Goal: Contribute content: Contribute content

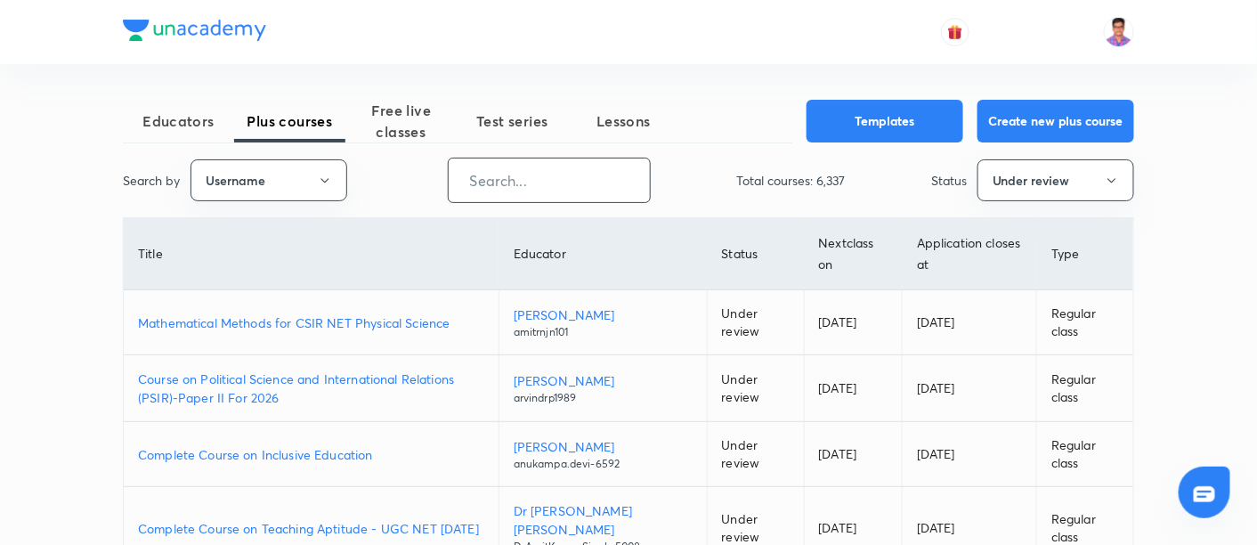
click at [536, 172] on input "text" at bounding box center [549, 180] width 201 height 45
paste input "ErPramodKumar"
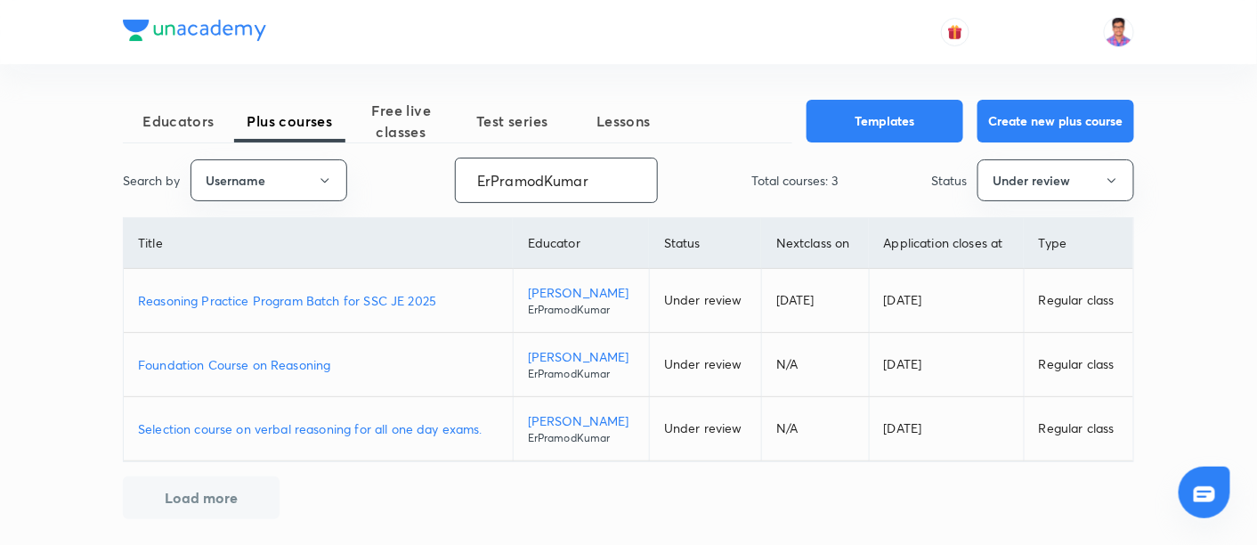
click at [318, 295] on p "Reasoning Practice Program Batch for SSC JE 2025" at bounding box center [318, 300] width 360 height 19
click at [516, 185] on input "ErPramodKumar" at bounding box center [556, 180] width 201 height 45
paste input "YogeshKushwah-5695"
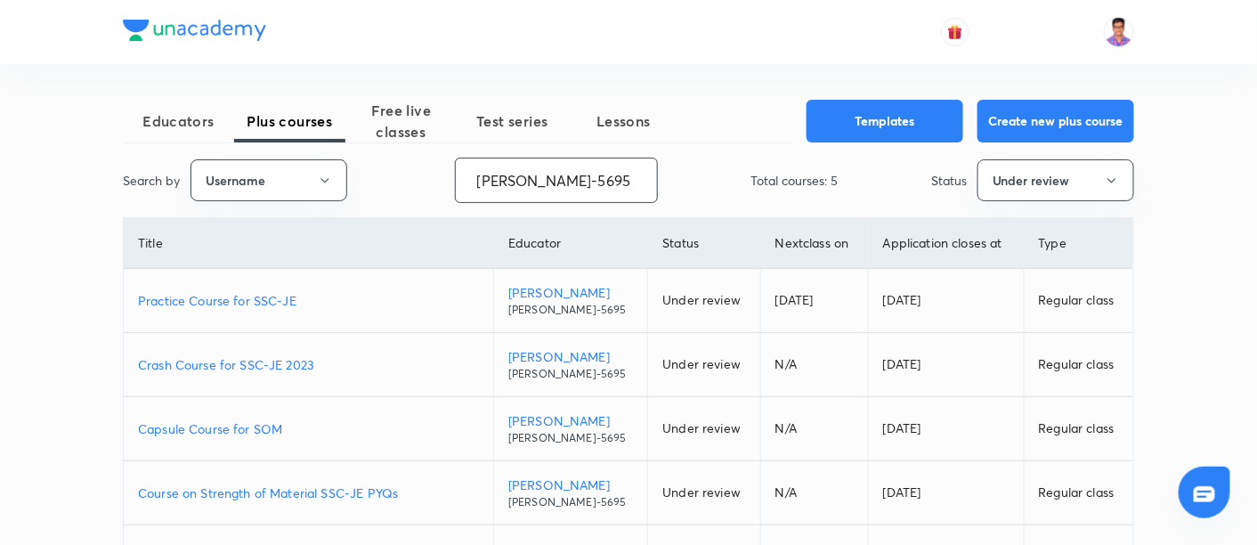
type input "YogeshKushwah-5695"
click at [280, 295] on p "Practice Course for SSC-JE" at bounding box center [308, 300] width 341 height 19
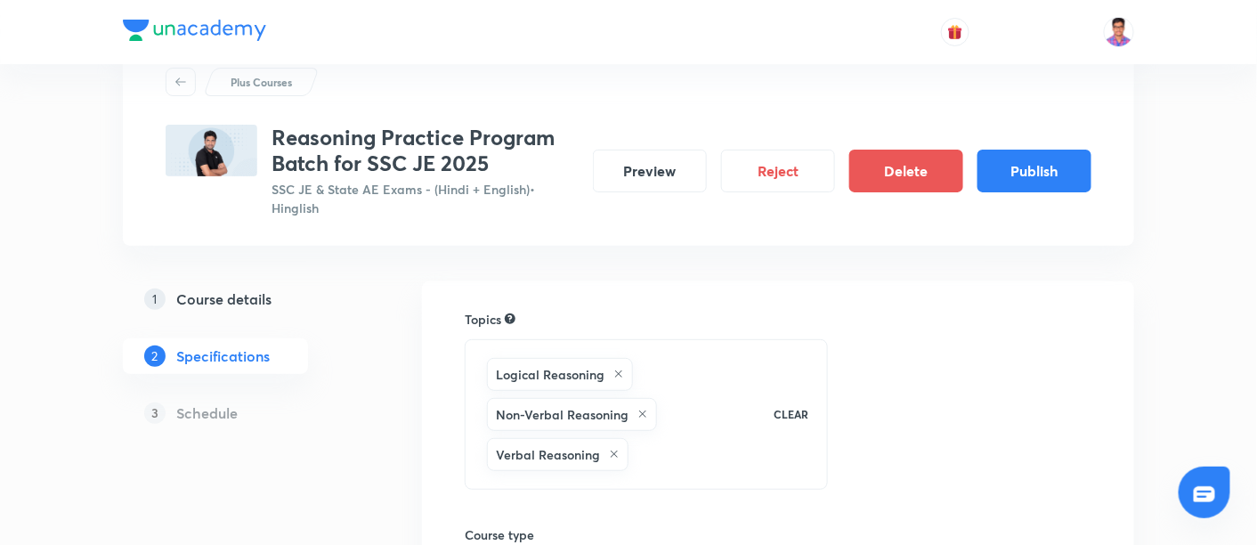
scroll to position [61, 0]
click at [234, 297] on h5 "Course details" at bounding box center [223, 298] width 95 height 21
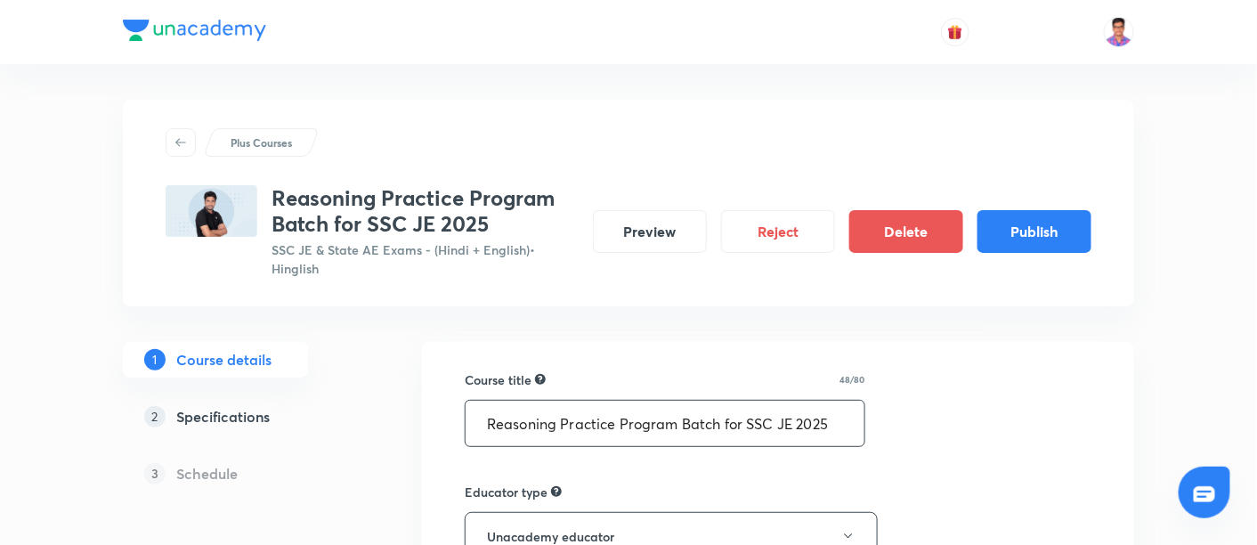
drag, startPoint x: 562, startPoint y: 425, endPoint x: 462, endPoint y: 425, distance: 99.7
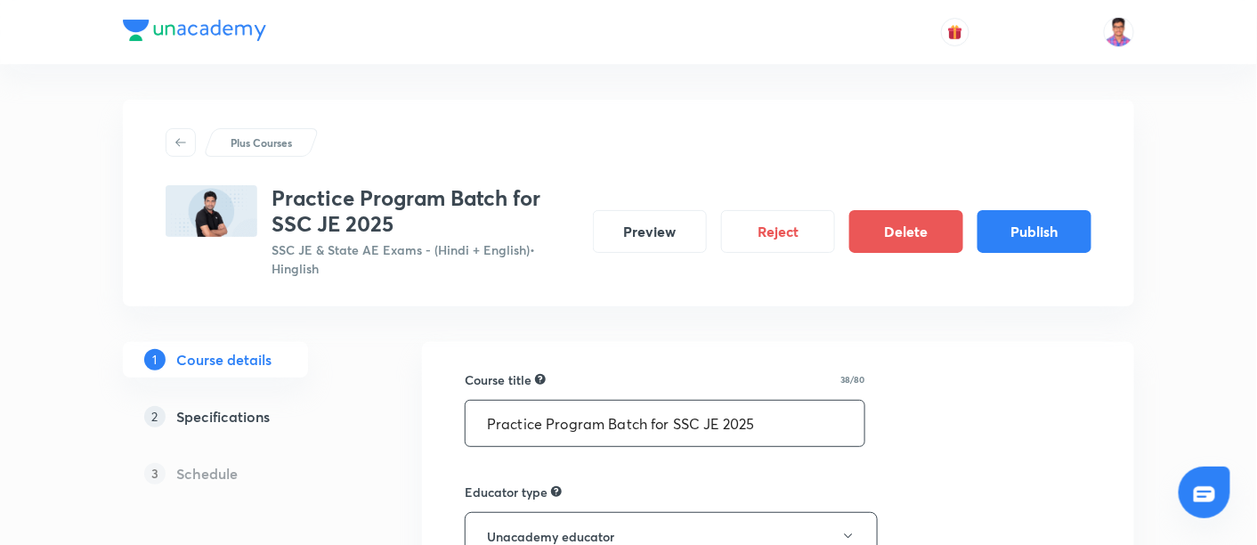
click at [546, 418] on input "Practice Program Batch for SSC JE 2025" at bounding box center [664, 423] width 399 height 45
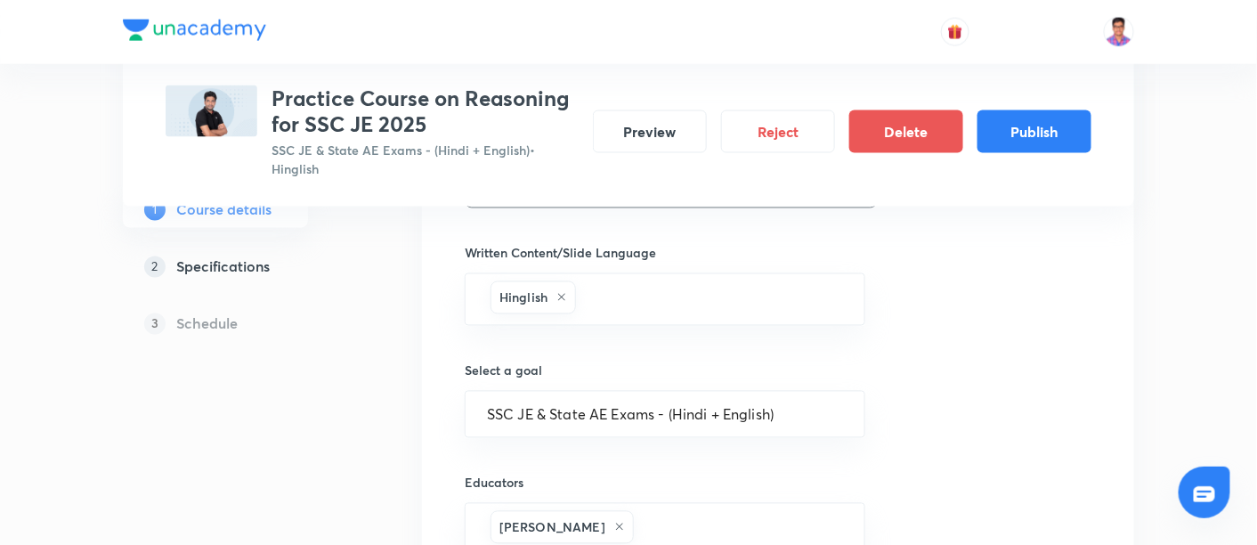
scroll to position [1050, 0]
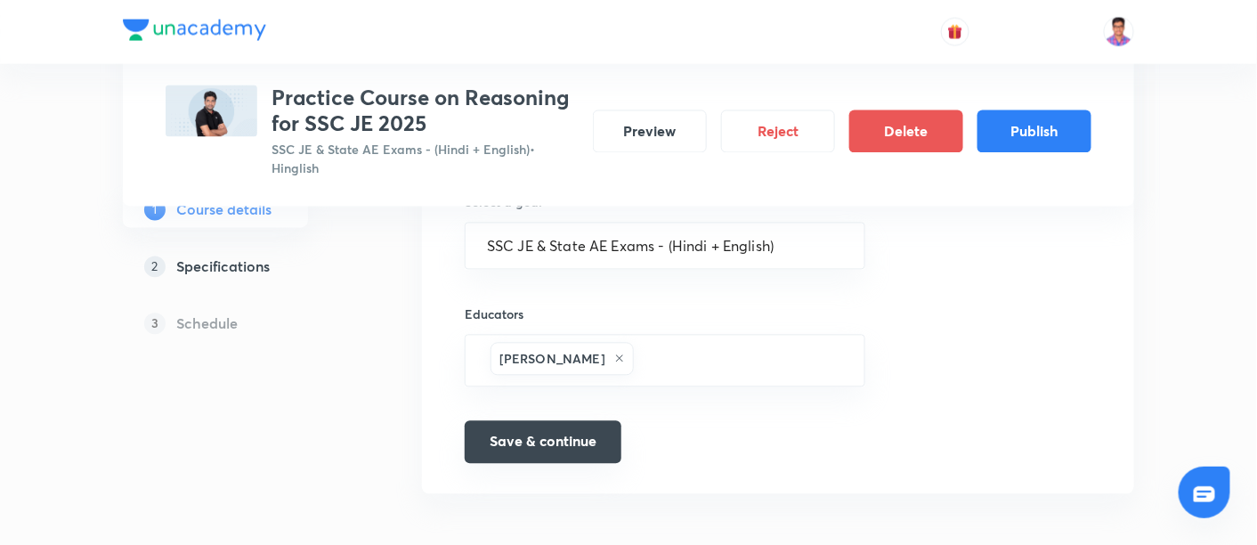
type input "Practice Course on Reasoning for SSC JE 2025"
click at [534, 441] on button "Save & continue" at bounding box center [543, 442] width 157 height 43
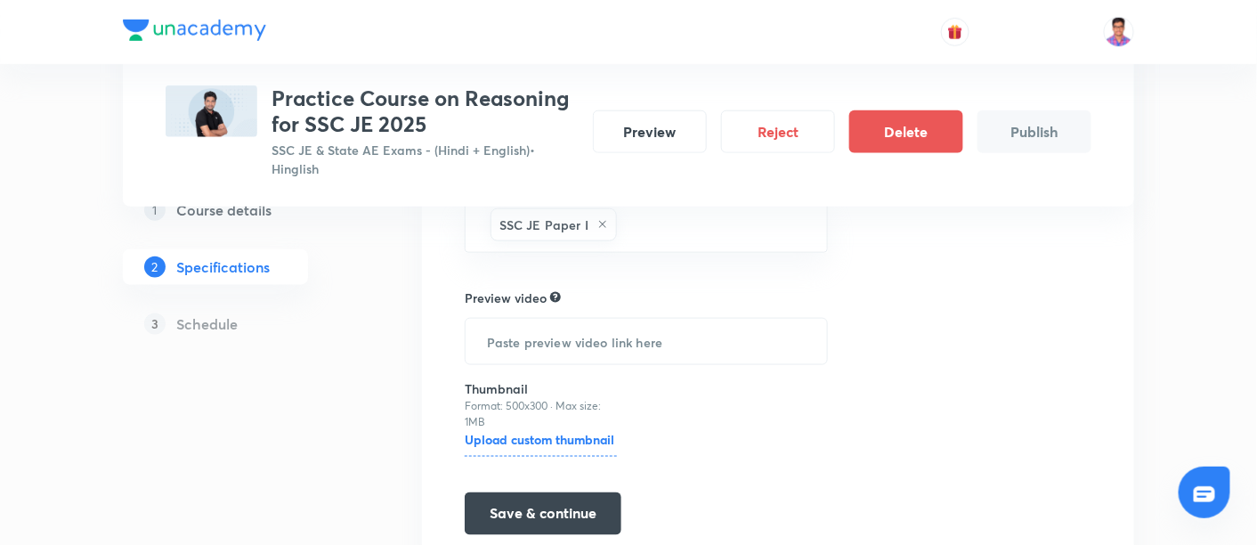
scroll to position [599, 0]
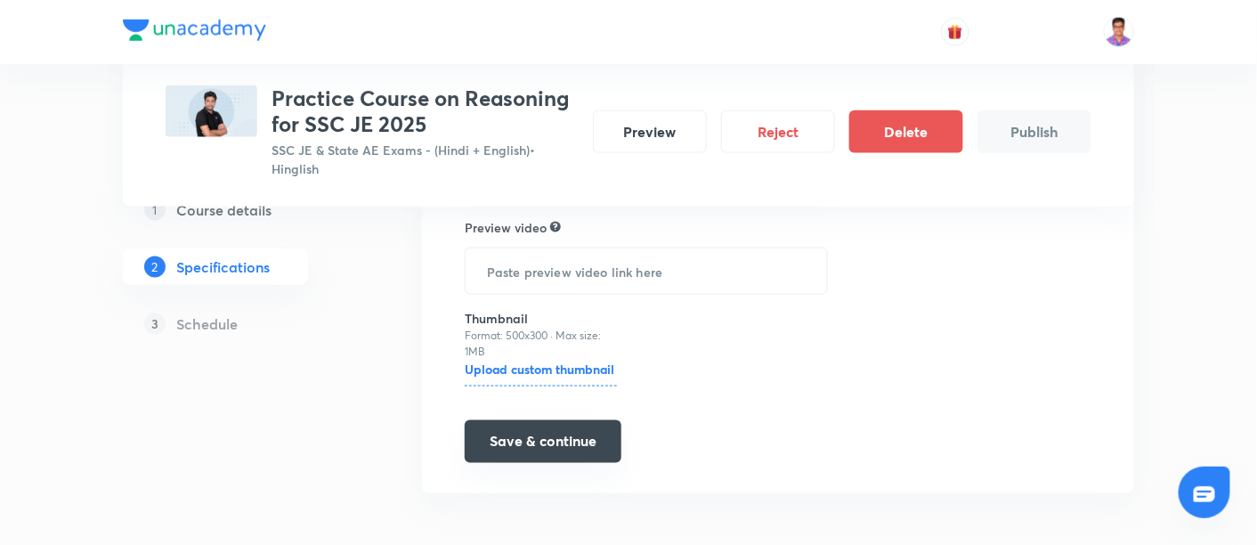
click at [583, 428] on button "Save & continue" at bounding box center [543, 441] width 157 height 43
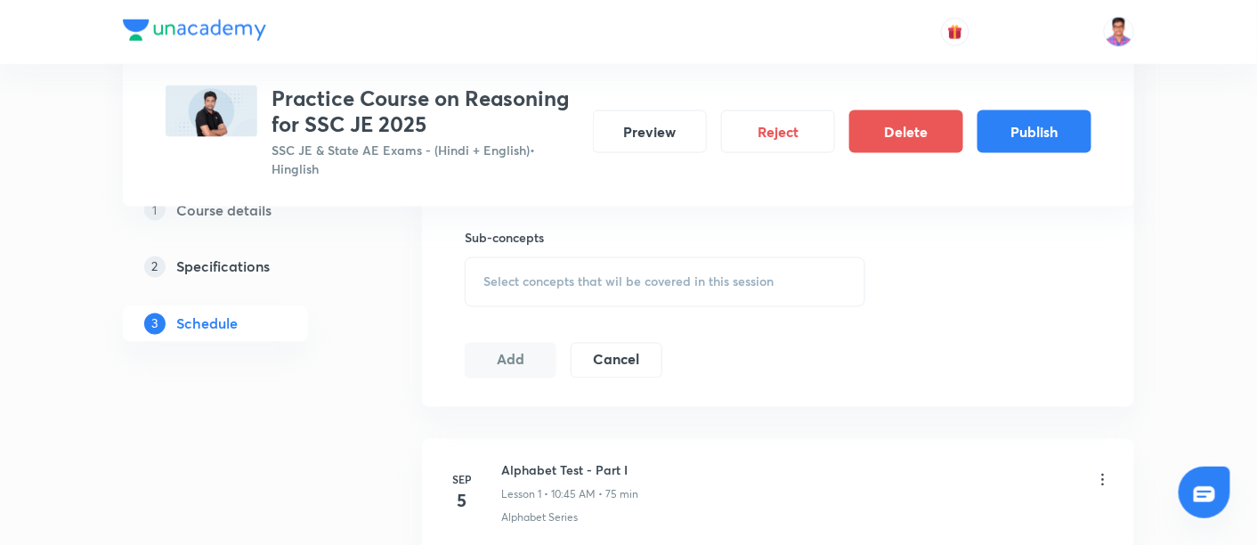
scroll to position [996, 0]
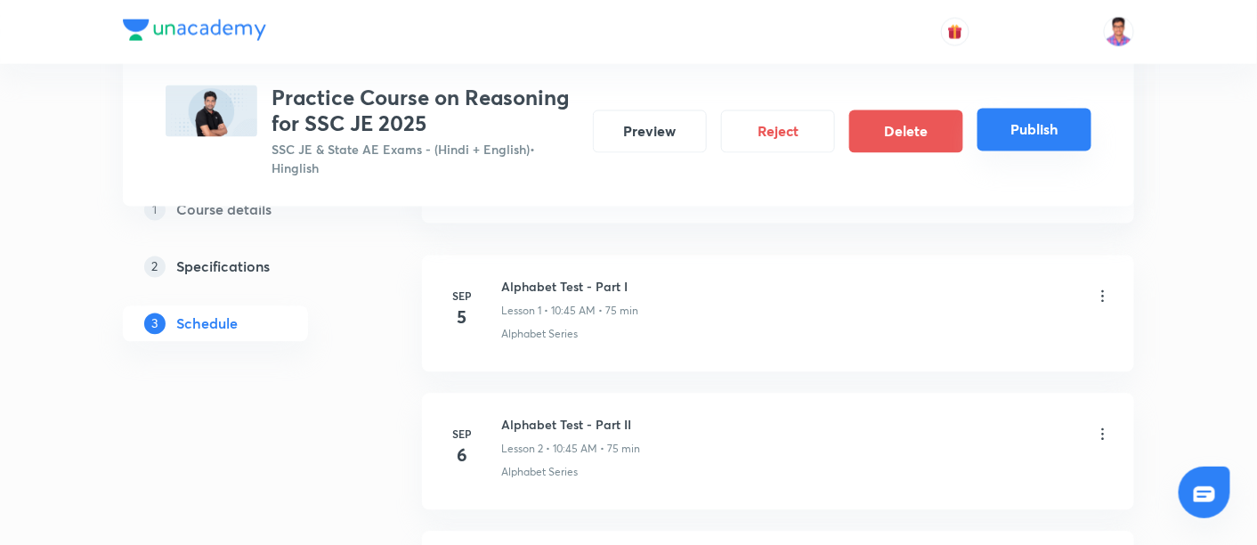
click at [1037, 143] on button "Publish" at bounding box center [1034, 130] width 114 height 43
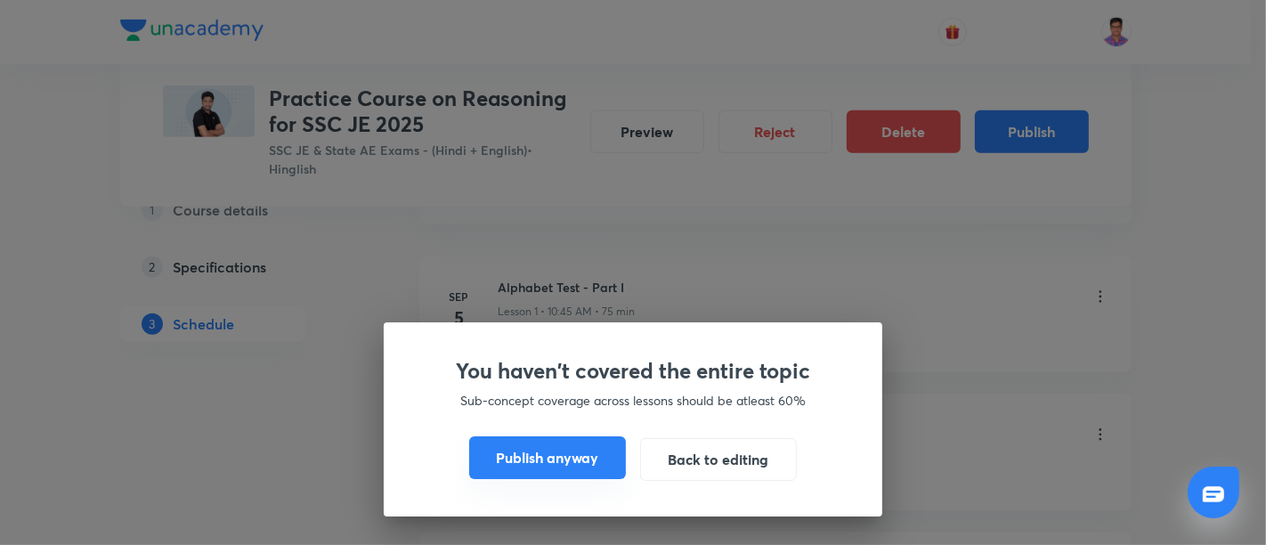
click at [585, 454] on button "Publish anyway" at bounding box center [547, 457] width 157 height 43
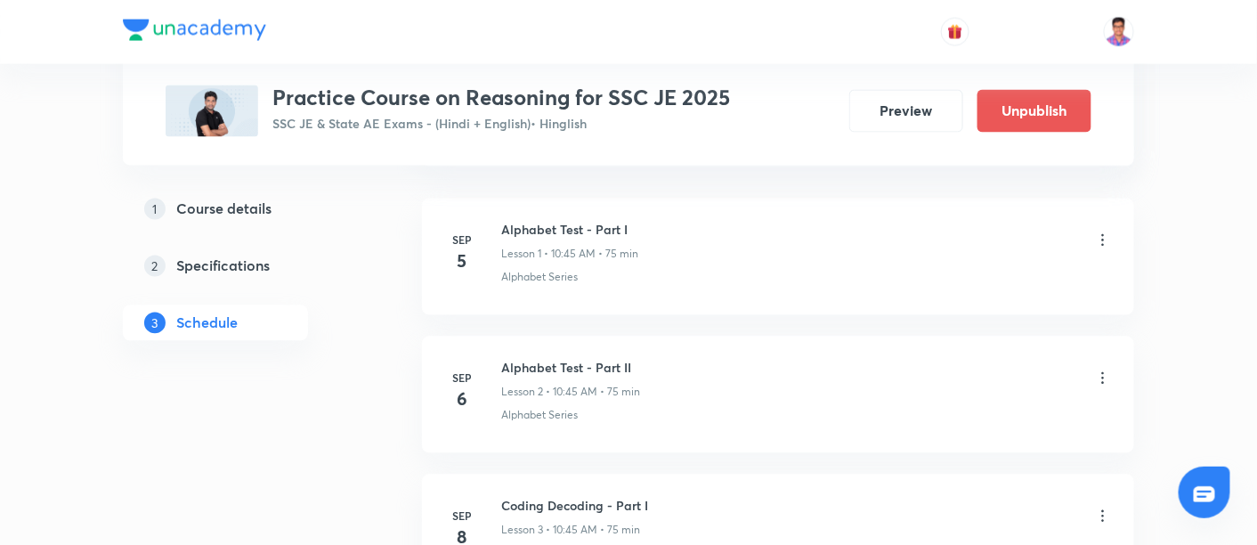
scroll to position [955, 0]
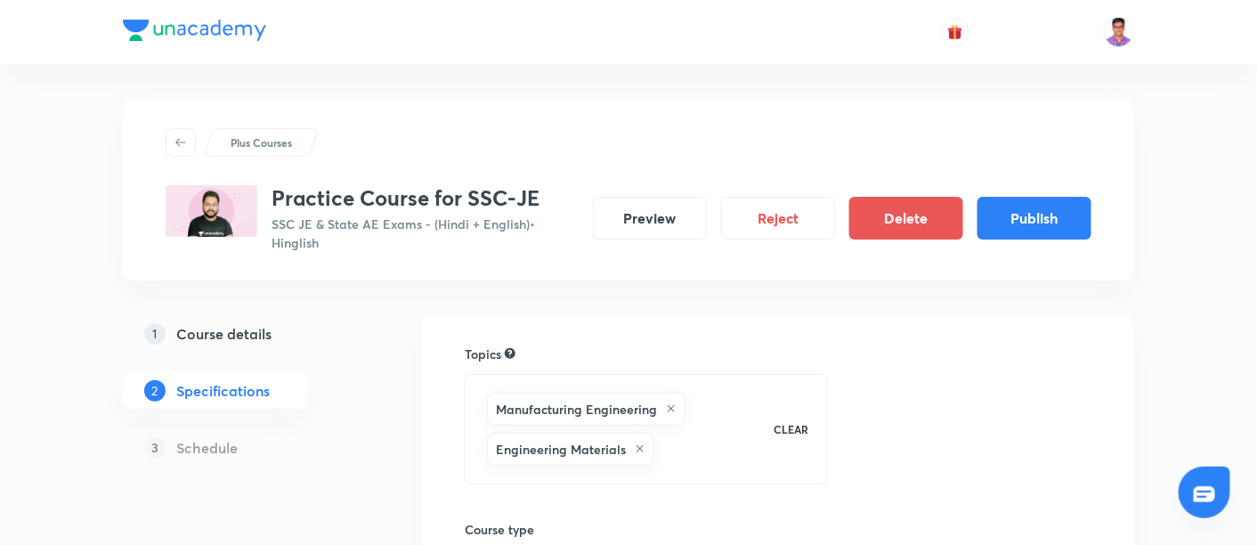
click at [257, 336] on h5 "Course details" at bounding box center [223, 333] width 95 height 21
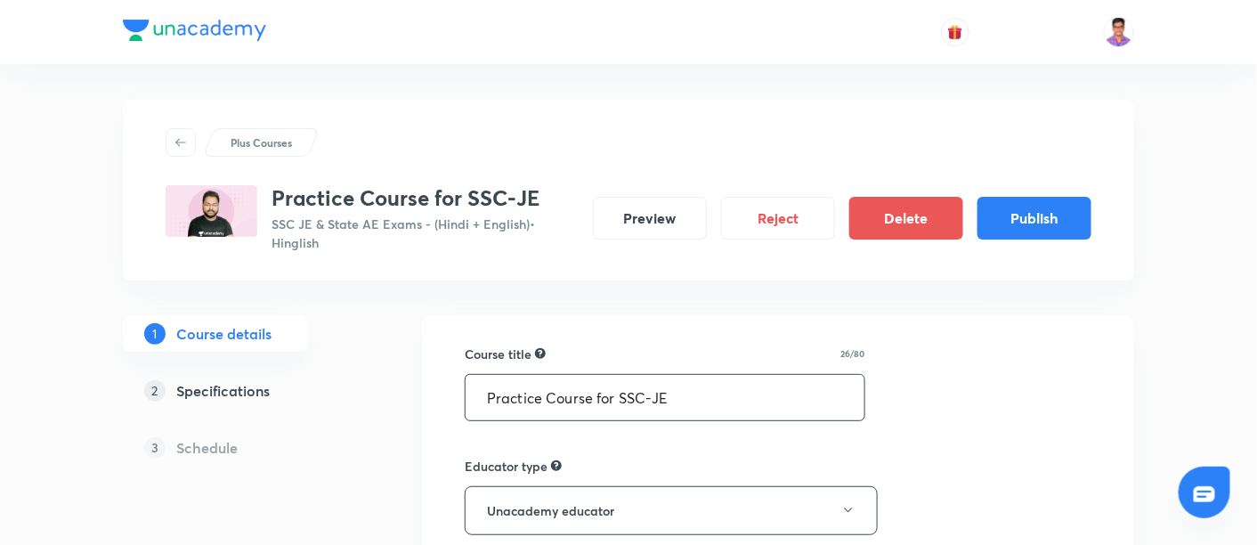
click at [653, 395] on input "Practice Course for SSC-JE" at bounding box center [664, 397] width 399 height 45
click at [668, 395] on input "Practice Course for SSC JE" at bounding box center [664, 397] width 399 height 45
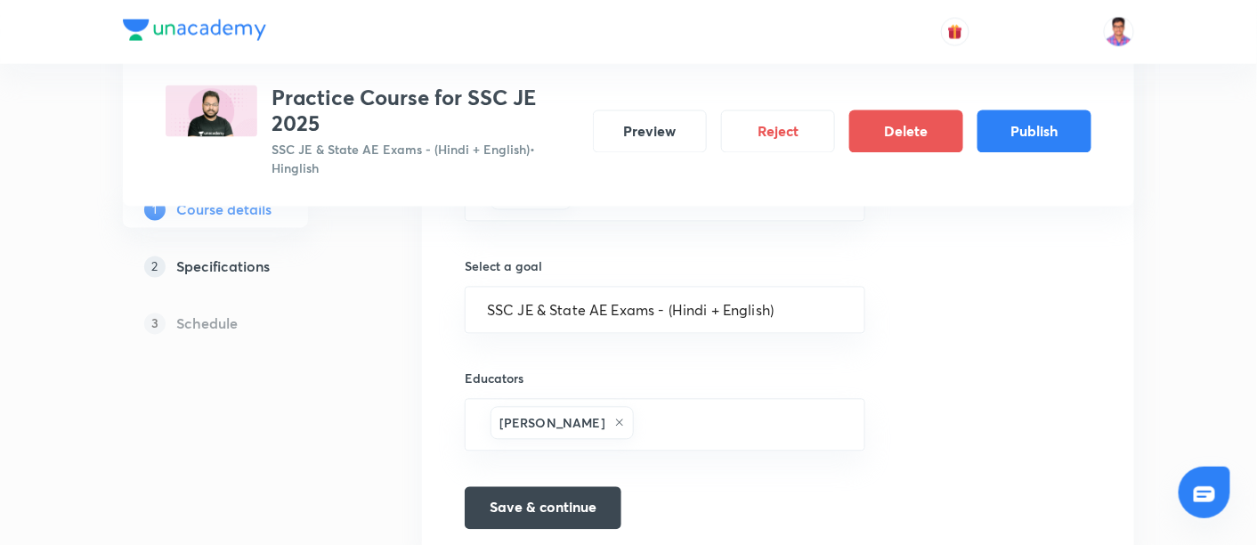
scroll to position [989, 0]
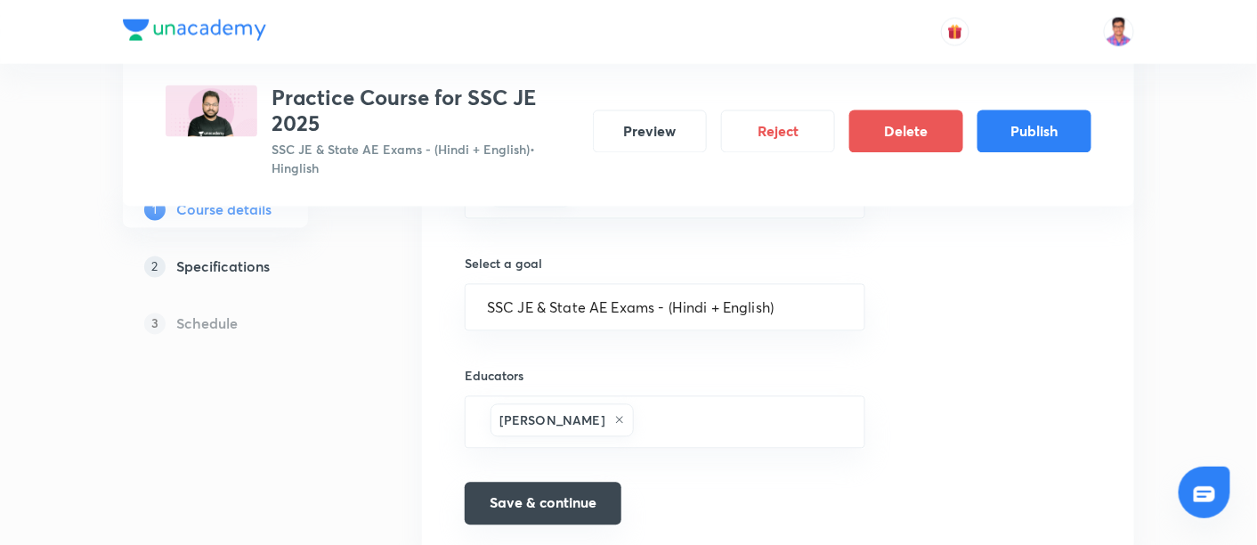
type input "Practice Course for SSC JE 2025"
click at [530, 506] on button "Save & continue" at bounding box center [543, 503] width 157 height 43
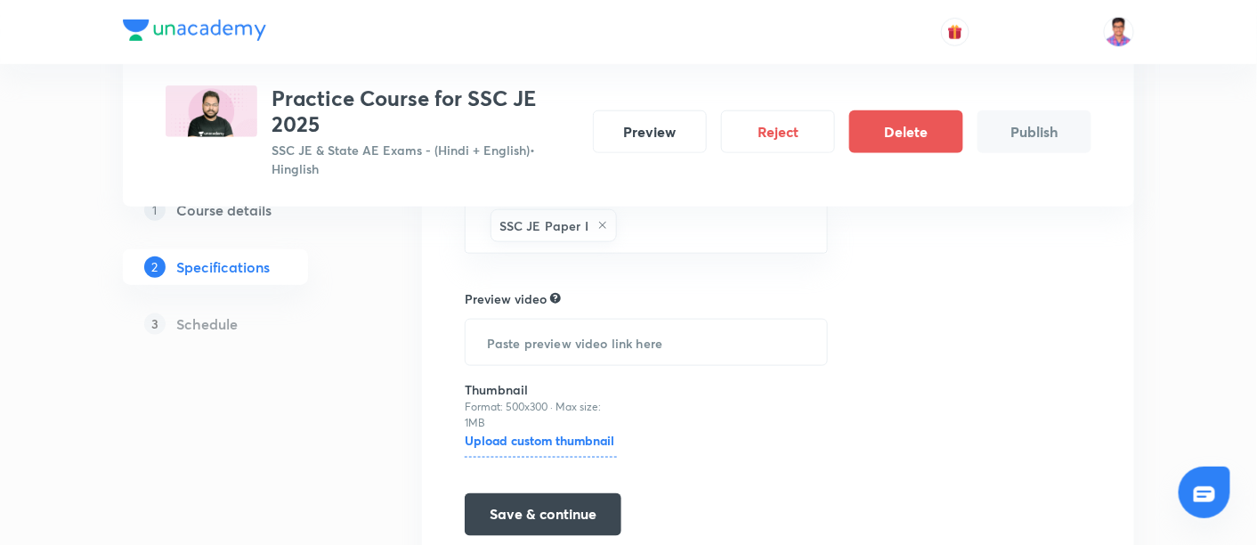
scroll to position [559, 0]
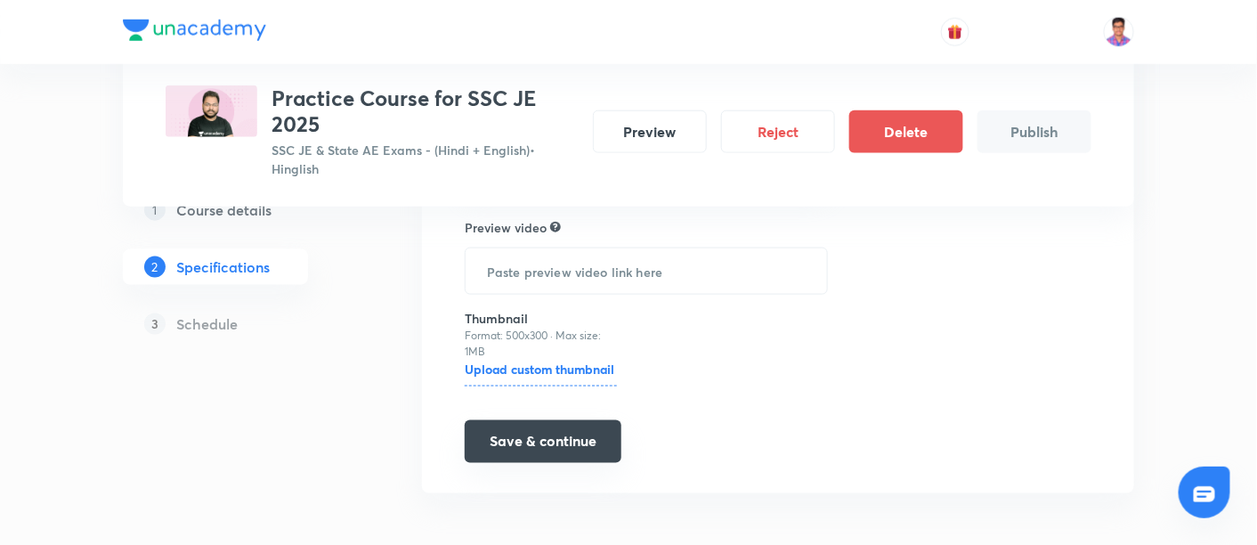
click at [524, 443] on button "Save & continue" at bounding box center [543, 441] width 157 height 43
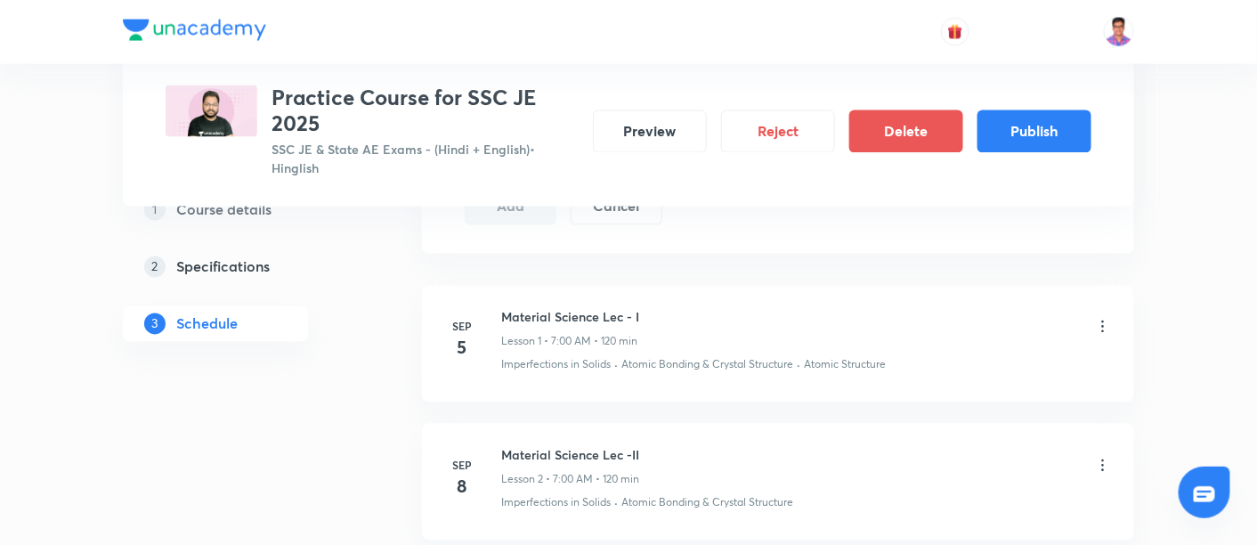
scroll to position [948, 0]
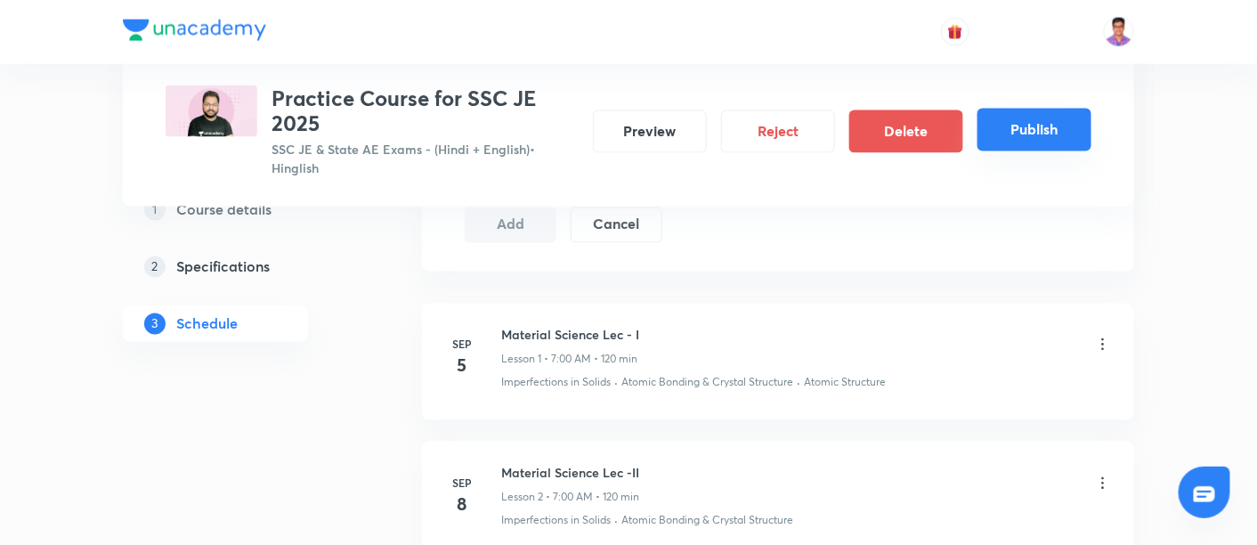
click at [1028, 125] on button "Publish" at bounding box center [1034, 130] width 114 height 43
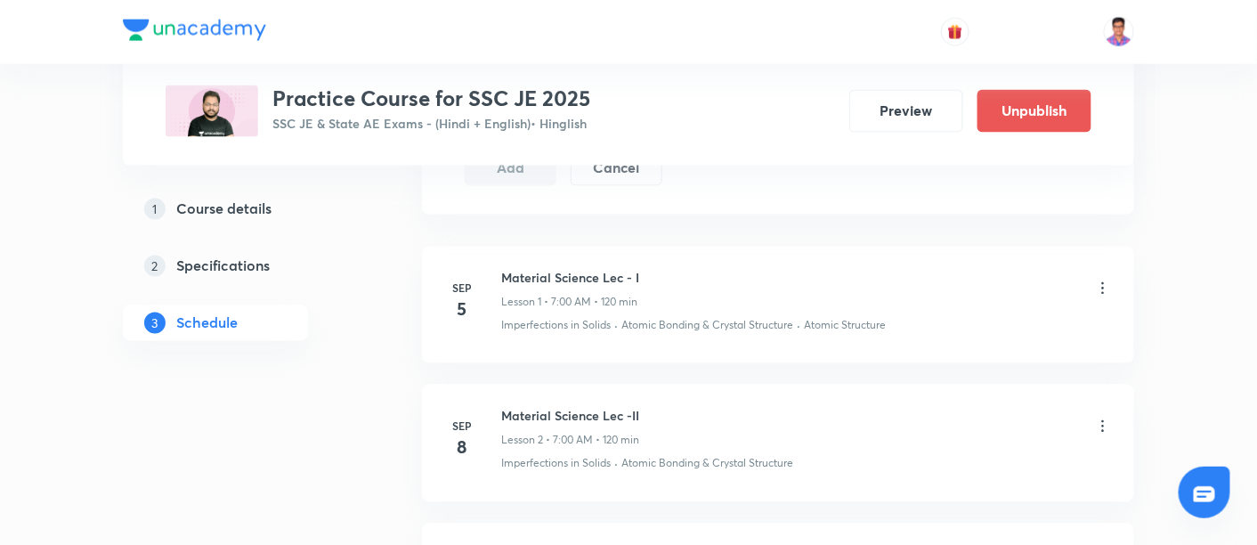
scroll to position [907, 0]
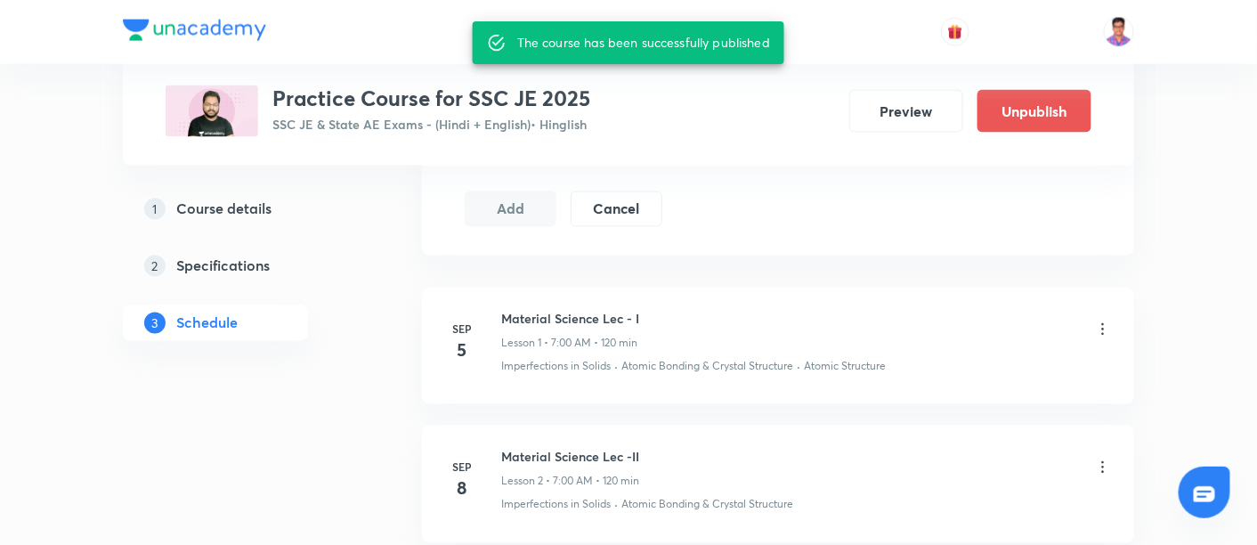
click at [391, 138] on div "Plus Courses Practice Course for SSC JE 2025 SSC JE & State AE Exams - (Hindi +…" at bounding box center [628, 83] width 1011 height 166
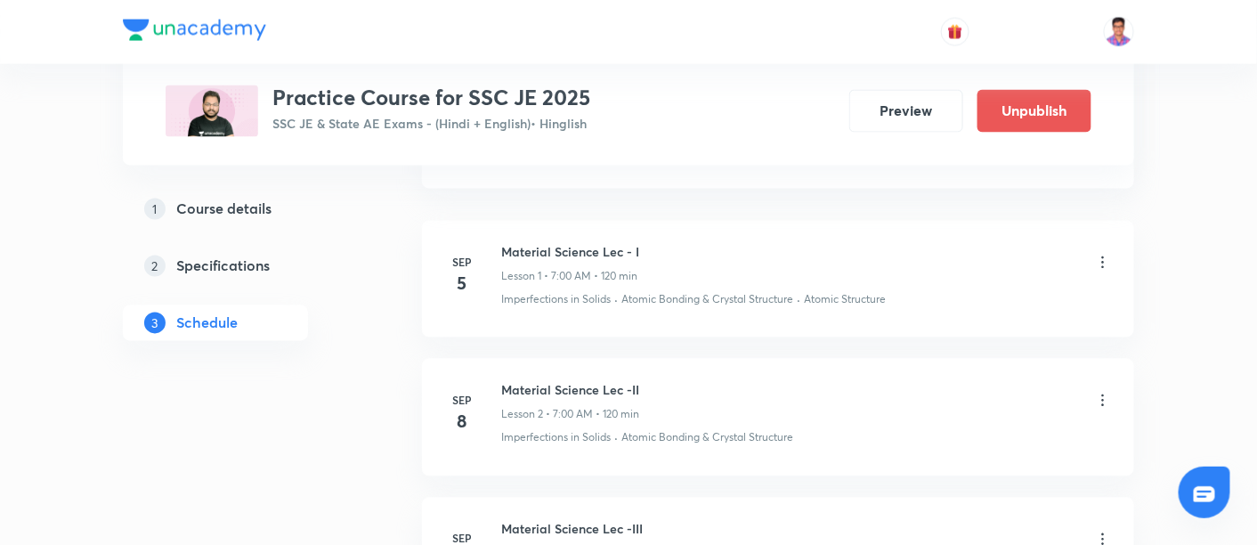
scroll to position [1009, 0]
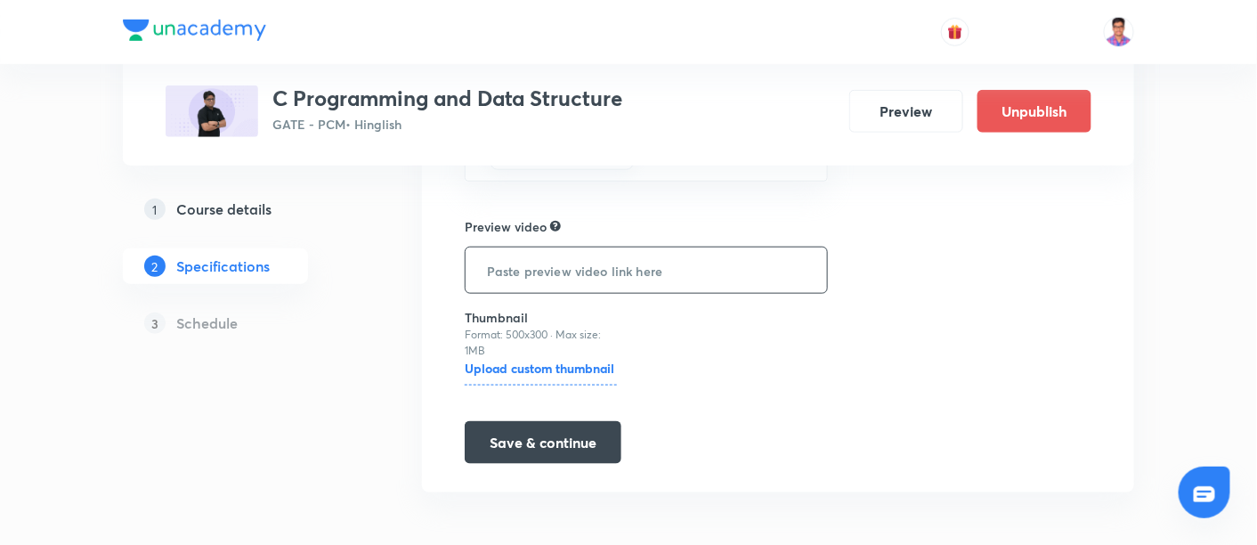
scroll to position [431, 0]
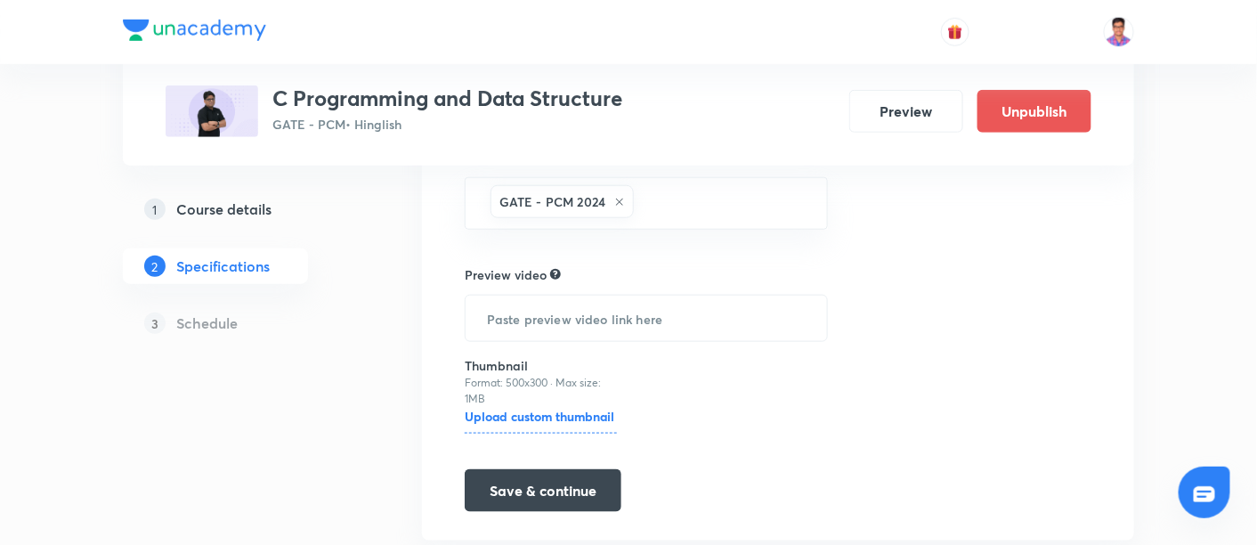
click at [250, 200] on h5 "Course details" at bounding box center [223, 208] width 95 height 21
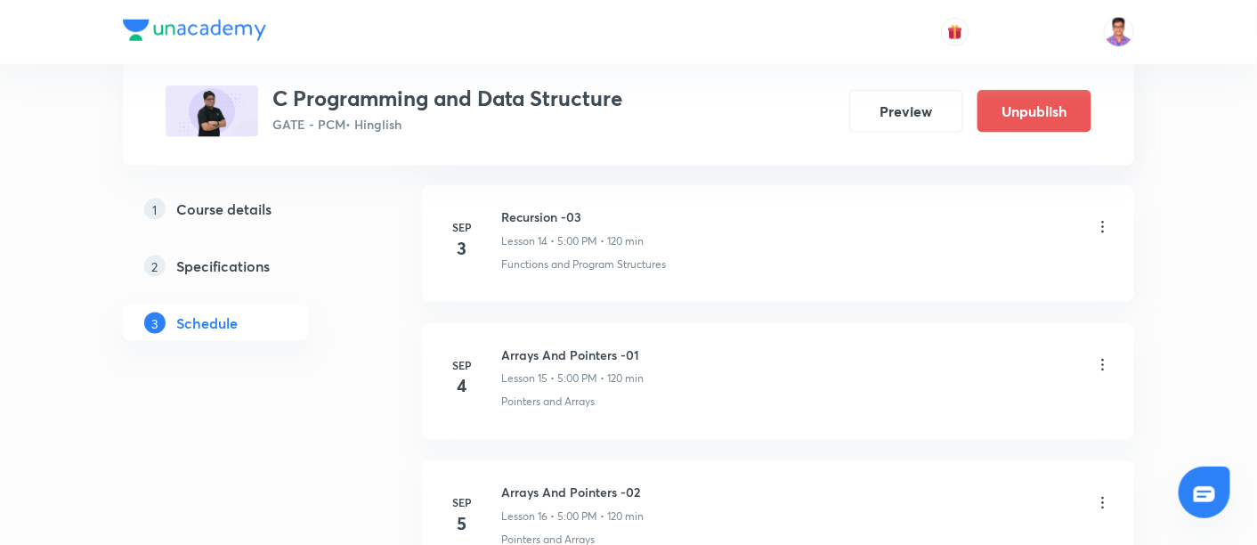
scroll to position [2768, 0]
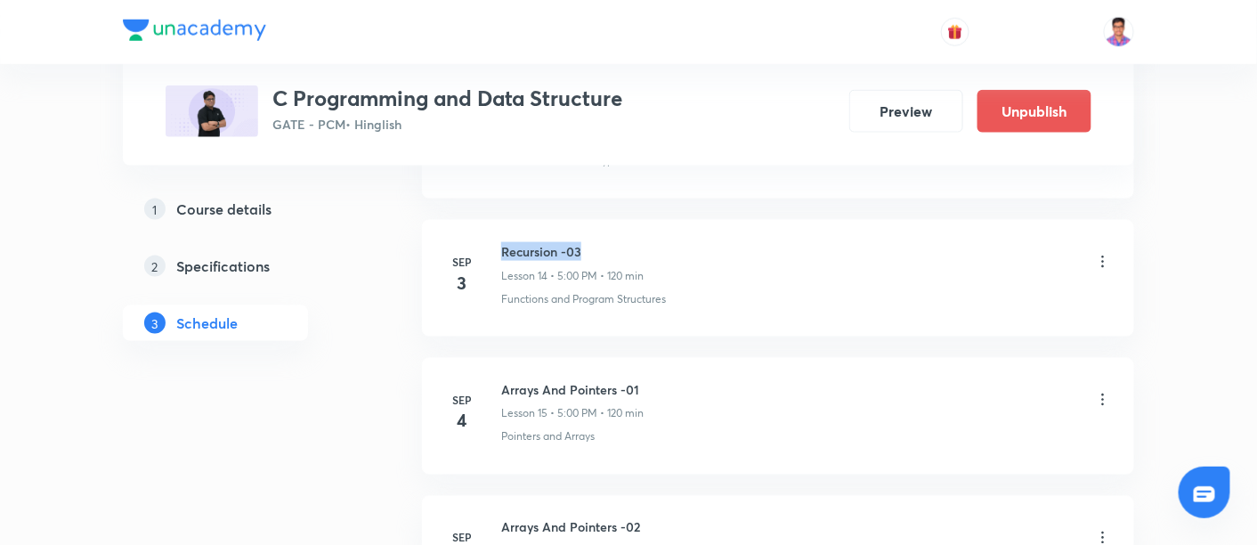
drag, startPoint x: 500, startPoint y: 239, endPoint x: 589, endPoint y: 238, distance: 89.0
click at [589, 242] on h6 "Recursion -03" at bounding box center [572, 251] width 142 height 19
copy h6 "Recursion -03"
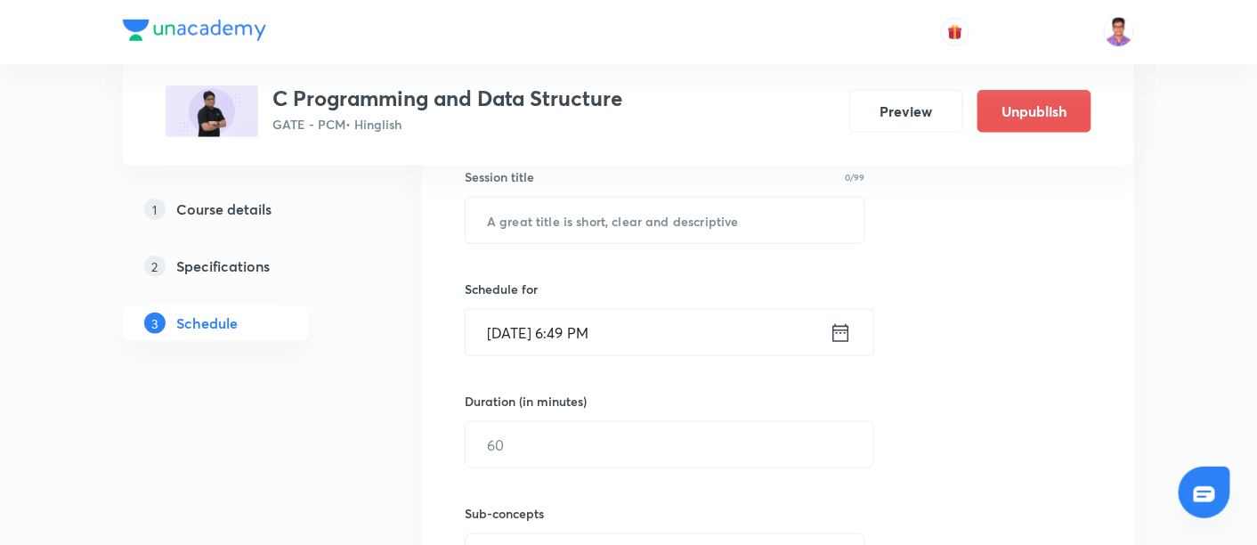
scroll to position [481, 0]
click at [579, 225] on input "text" at bounding box center [664, 219] width 399 height 45
paste input "Recursion -03"
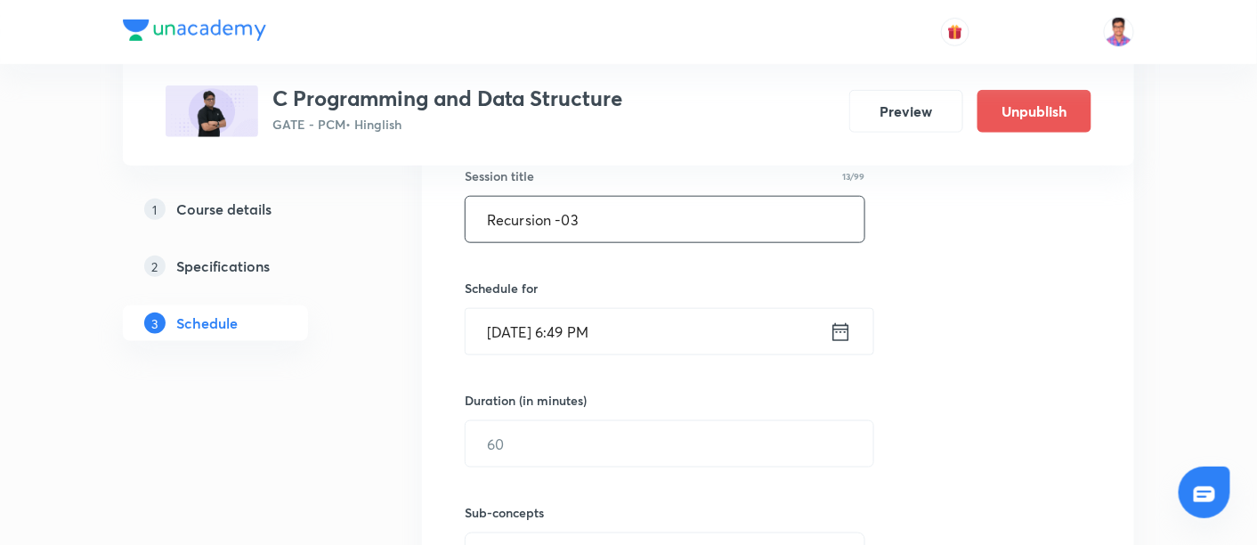
click at [524, 209] on input "Recursion -03" at bounding box center [664, 219] width 399 height 45
type input "Extra Class - Part I"
click at [506, 319] on input "Sep 3, 2025, 6:49 PM" at bounding box center [647, 331] width 364 height 45
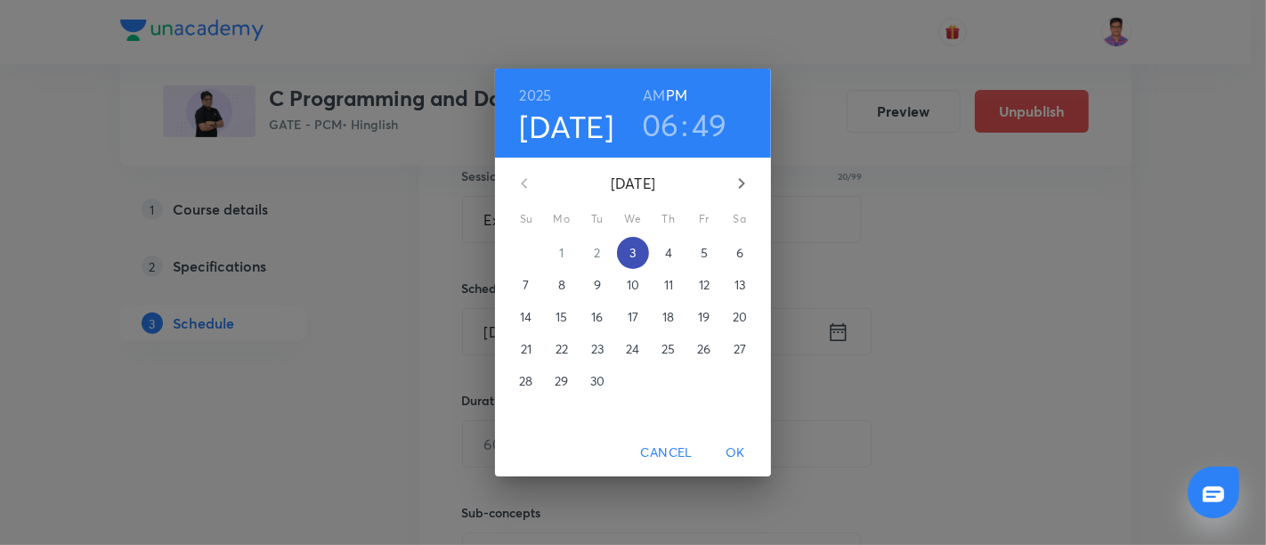
click at [632, 252] on p "3" at bounding box center [632, 253] width 6 height 18
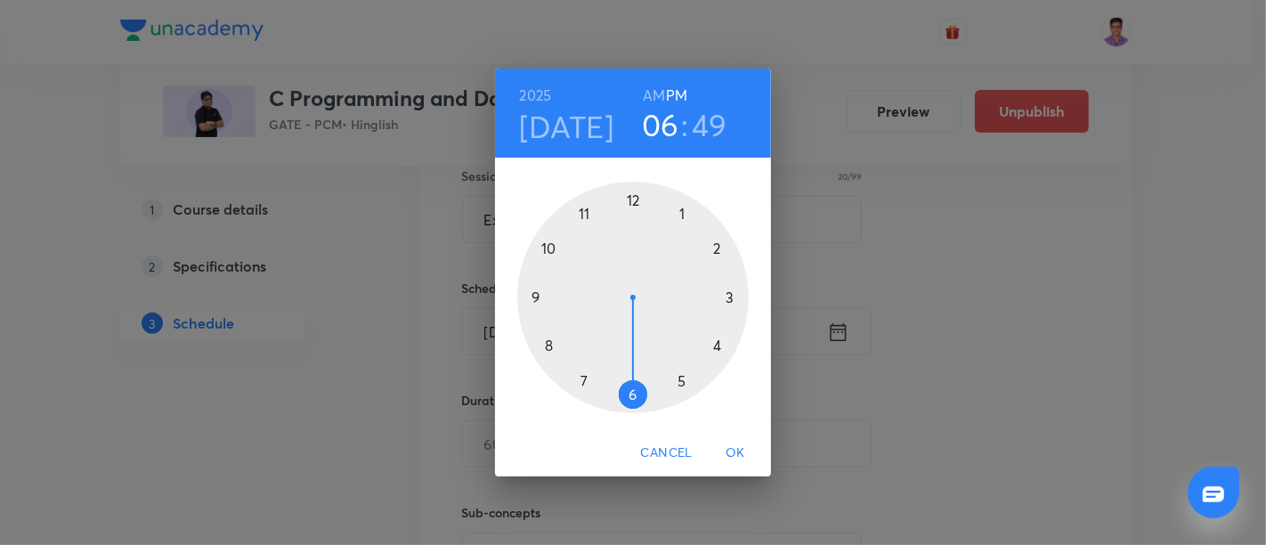
click at [538, 295] on div at bounding box center [632, 297] width 231 height 231
click at [634, 200] on div at bounding box center [632, 297] width 231 height 231
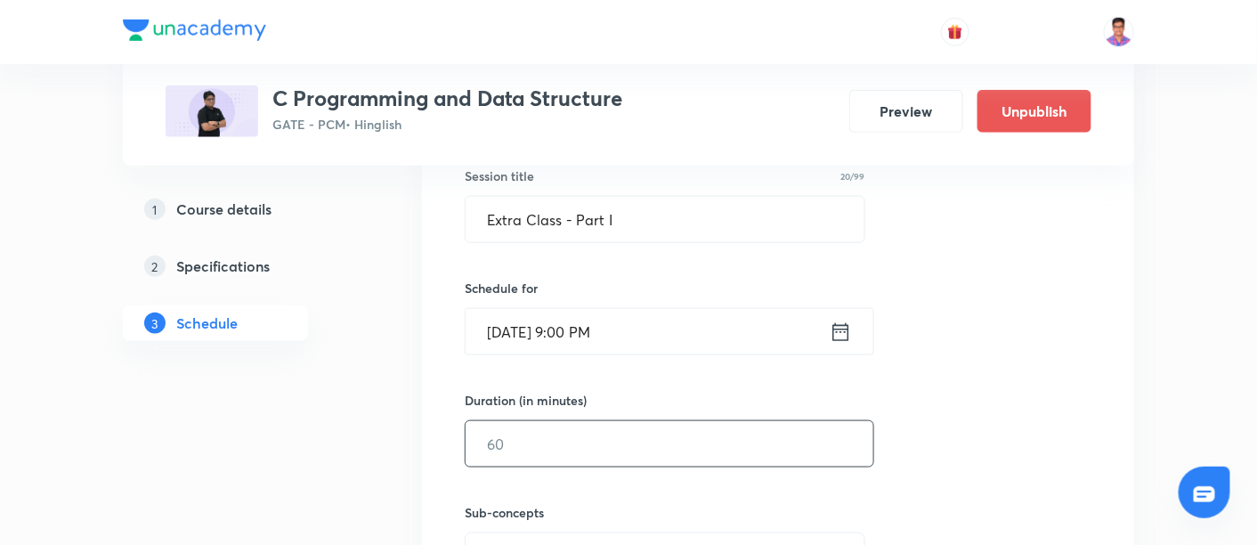
click at [567, 431] on input "text" at bounding box center [669, 443] width 408 height 45
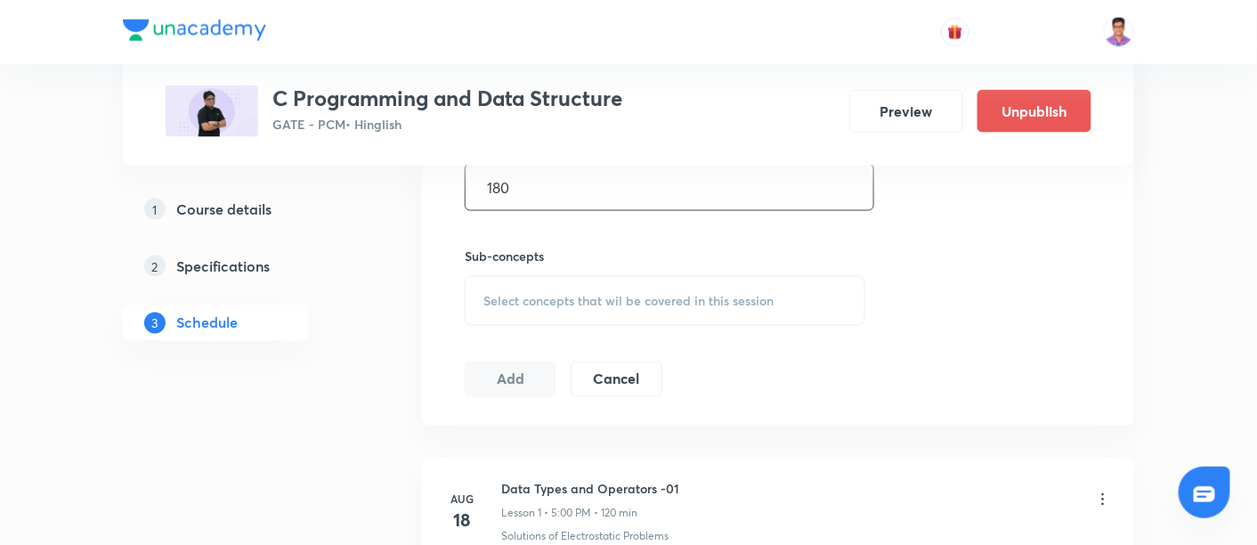
scroll to position [738, 0]
type input "180"
click at [531, 293] on span "Select concepts that wil be covered in this session" at bounding box center [628, 300] width 290 height 14
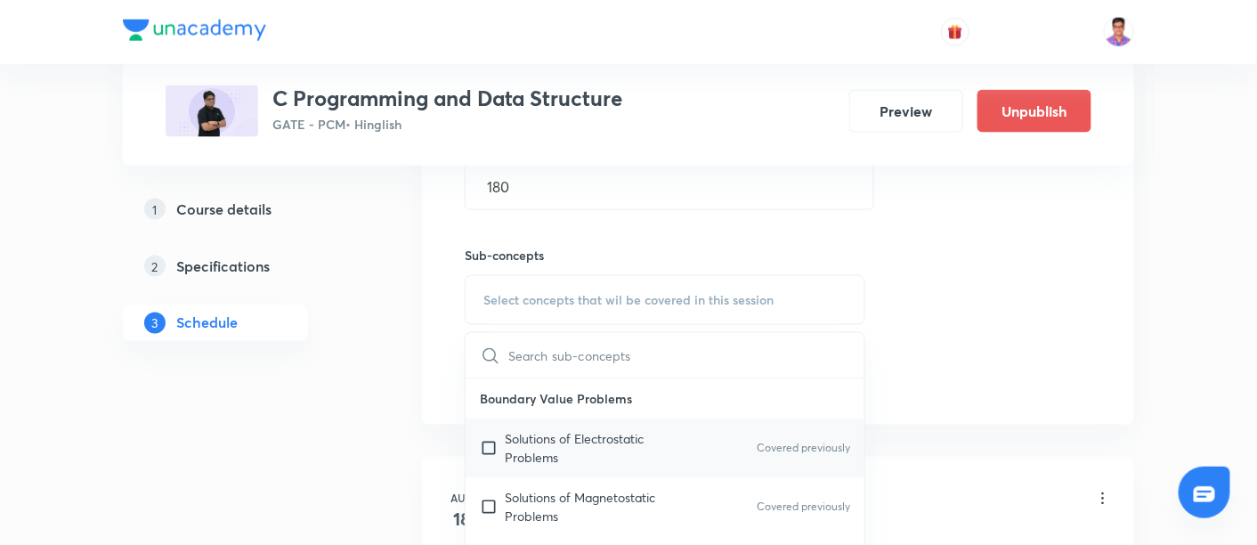
click at [566, 449] on p "Solutions of Electrostatic Problems" at bounding box center [595, 448] width 180 height 37
checkbox input "true"
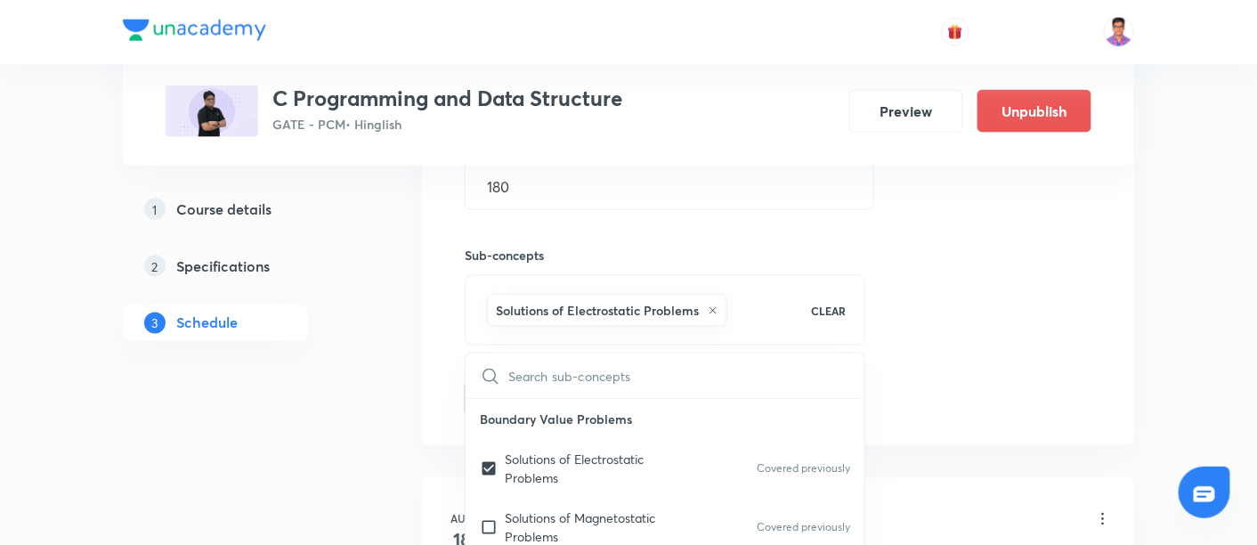
click at [915, 255] on div "Session 25 Live class Quiz Recorded classes Session title 20/99 Extra Class - P…" at bounding box center [778, 102] width 627 height 627
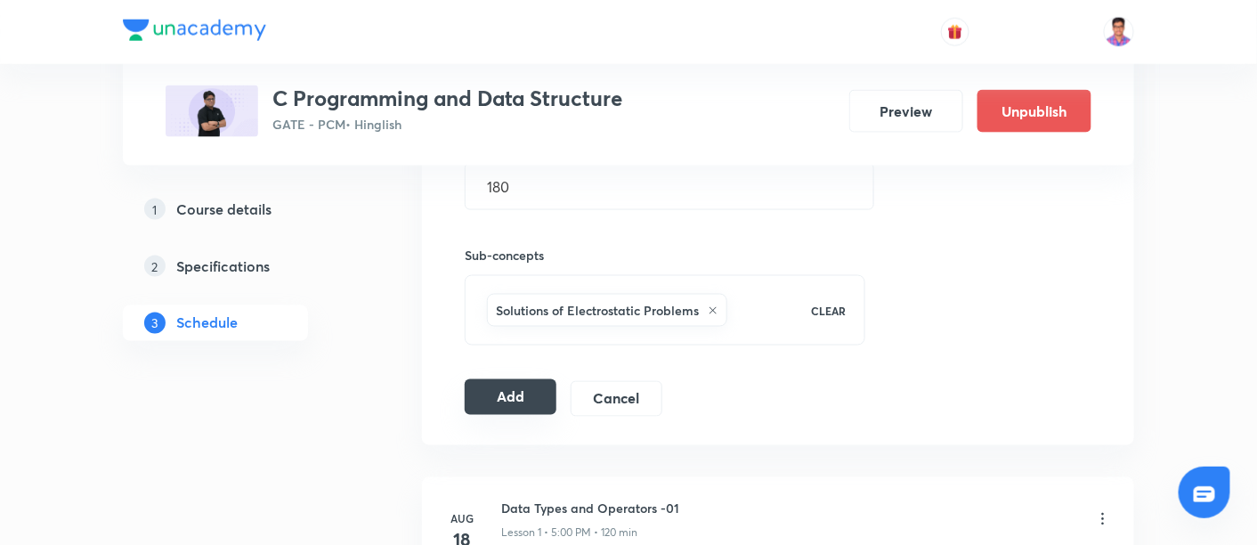
click at [489, 405] on button "Add" at bounding box center [511, 397] width 92 height 36
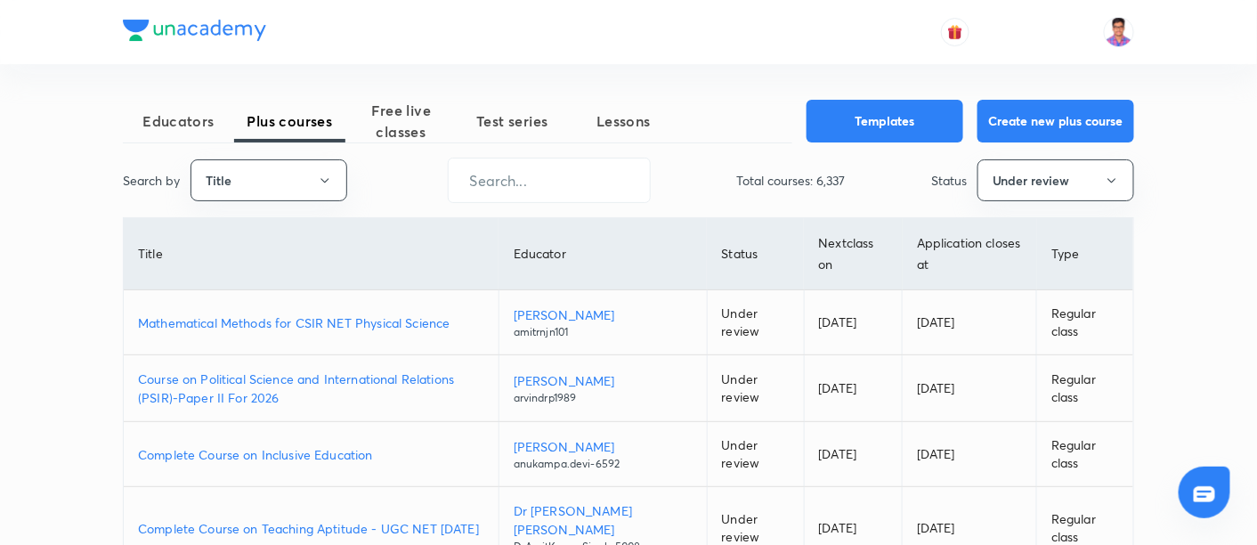
click at [307, 319] on p "Mathematical Methods for CSIR NET Physical Science" at bounding box center [311, 322] width 346 height 19
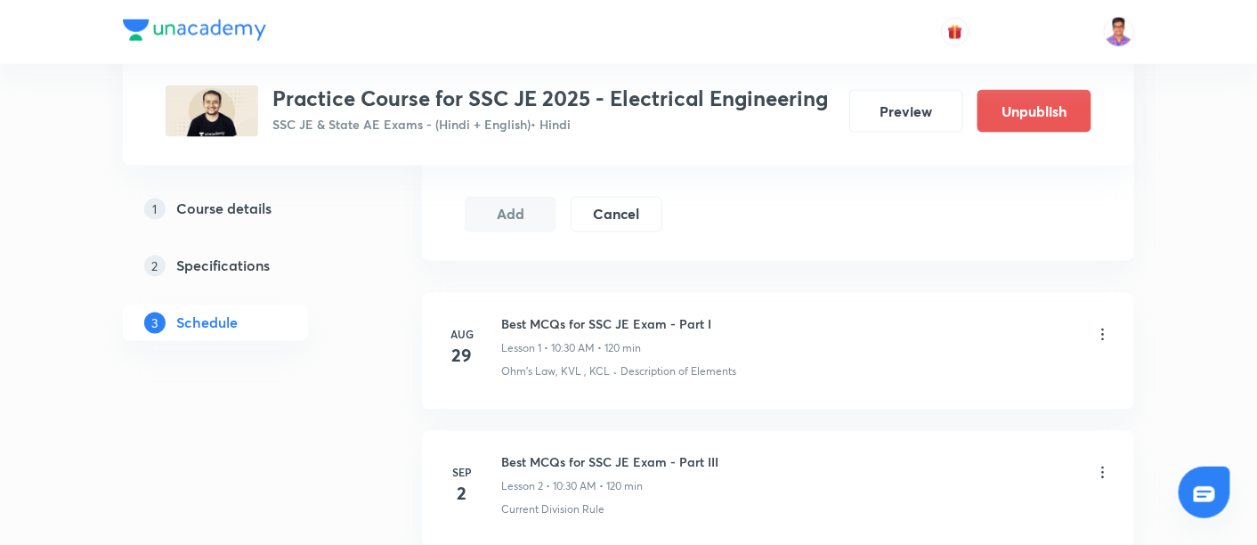
scroll to position [923, 0]
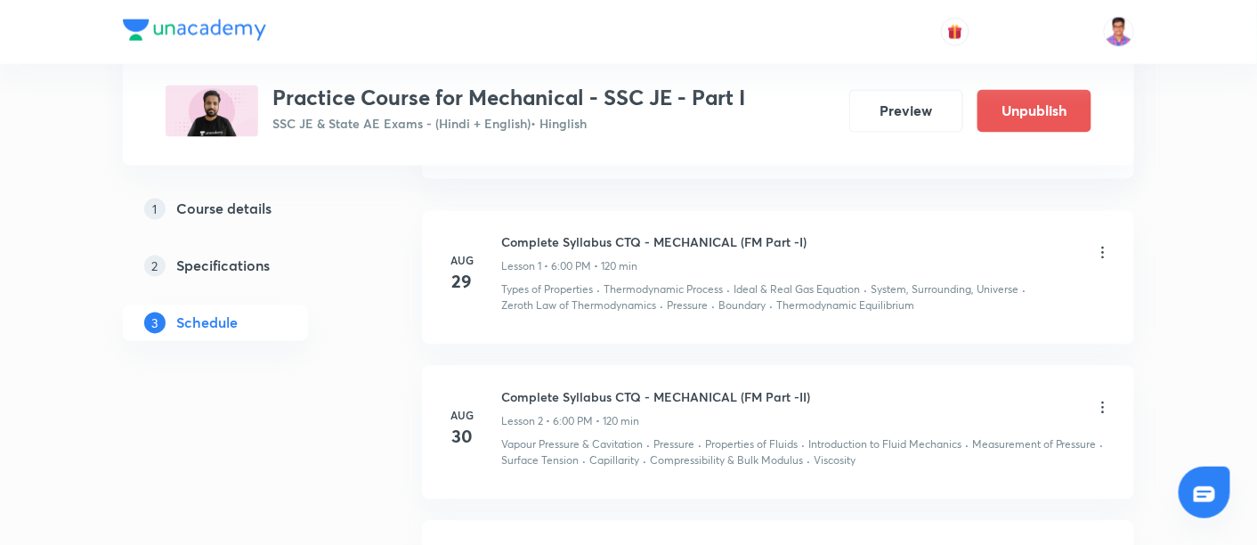
scroll to position [984, 0]
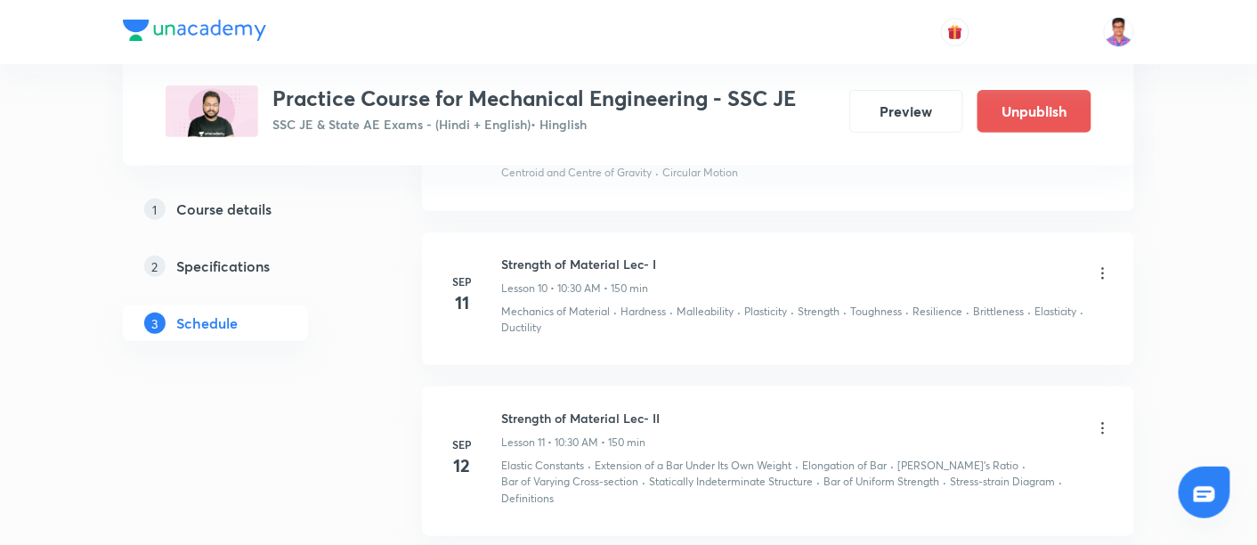
scroll to position [2252, 0]
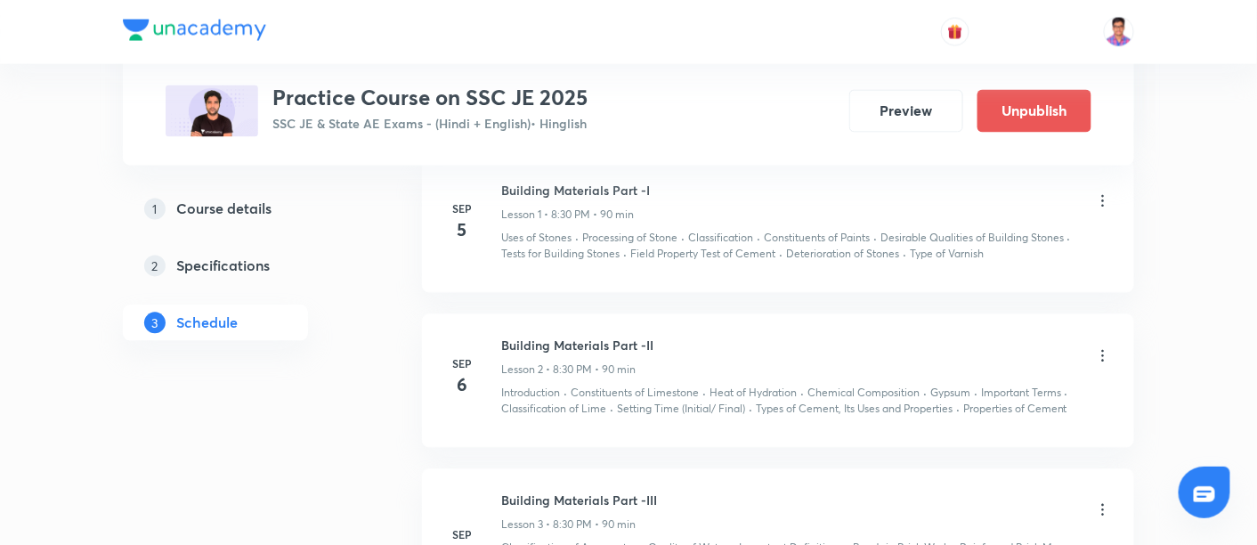
scroll to position [1034, 0]
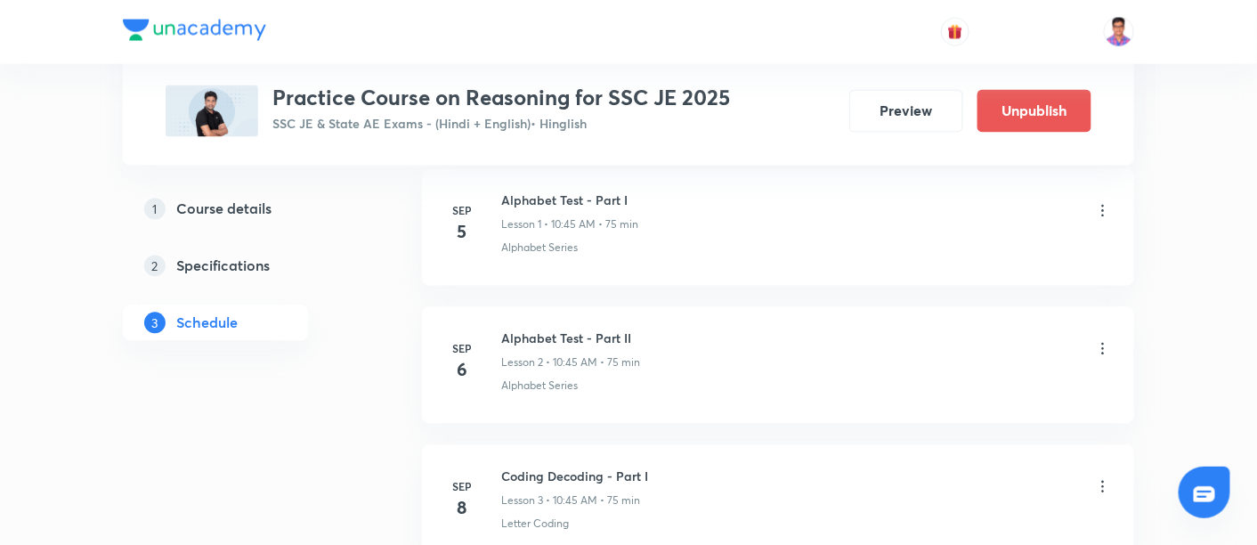
scroll to position [1027, 0]
